Goal: Go to known website: Access a specific website the user already knows

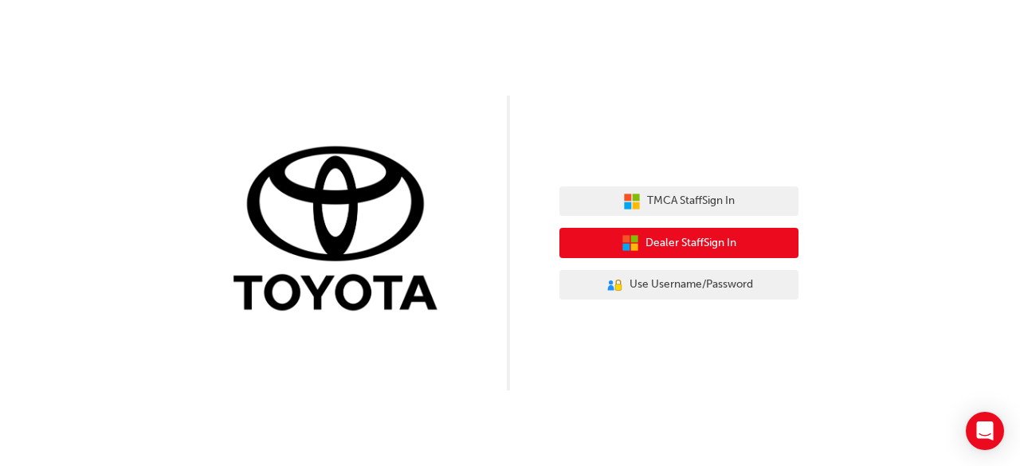
click at [731, 253] on button "Dealer Staff Sign In" at bounding box center [678, 243] width 239 height 30
